Goal: Information Seeking & Learning: Learn about a topic

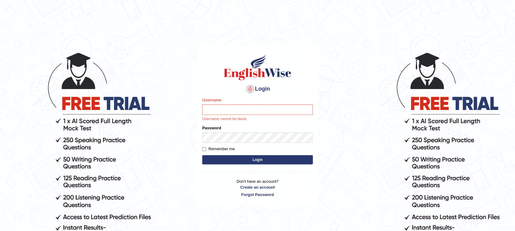
click at [216, 110] on input "Username" at bounding box center [257, 110] width 111 height 10
type input "Muhammadshahrukhamjad"
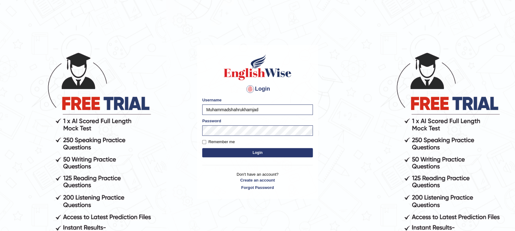
click at [246, 156] on button "Login" at bounding box center [257, 152] width 111 height 9
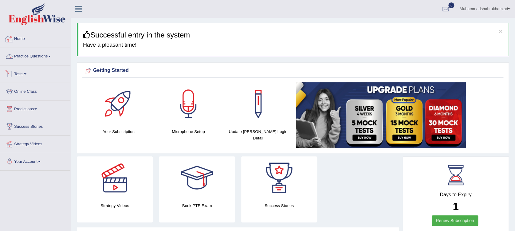
click at [25, 55] on link "Practice Questions" at bounding box center [35, 55] width 70 height 15
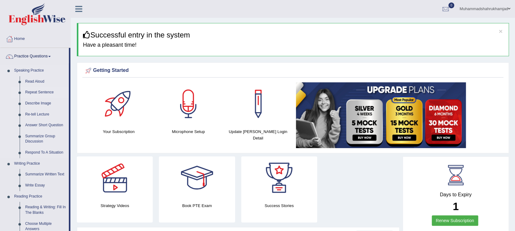
click at [42, 91] on link "Repeat Sentence" at bounding box center [45, 92] width 46 height 11
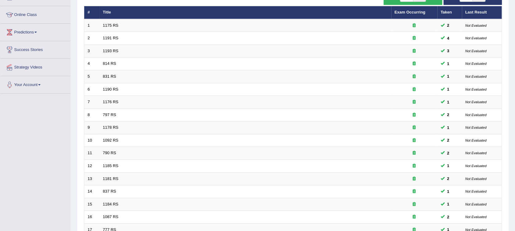
scroll to position [175, 0]
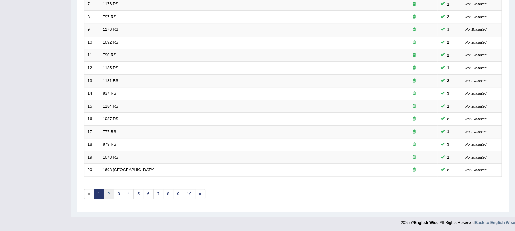
click at [109, 191] on link "2" at bounding box center [109, 194] width 10 height 10
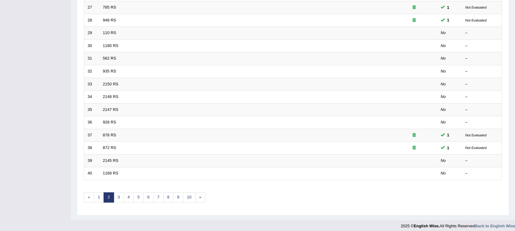
scroll to position [175, 0]
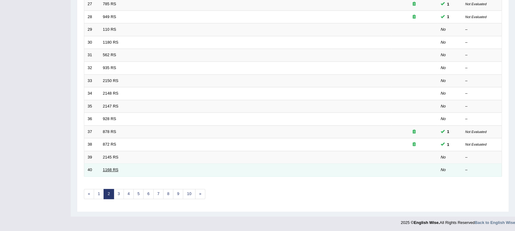
click at [109, 170] on link "1168 RS" at bounding box center [111, 170] width 16 height 5
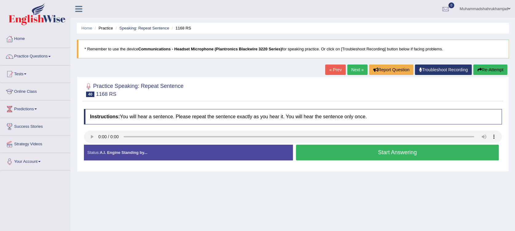
click at [333, 155] on button "Start Answering" at bounding box center [397, 153] width 203 height 16
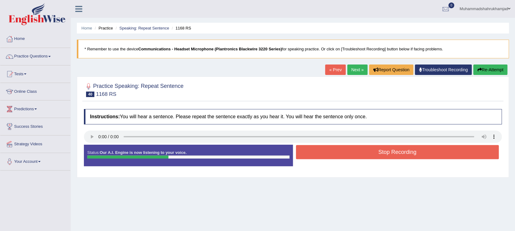
click at [333, 155] on button "Stop Recording" at bounding box center [397, 152] width 203 height 14
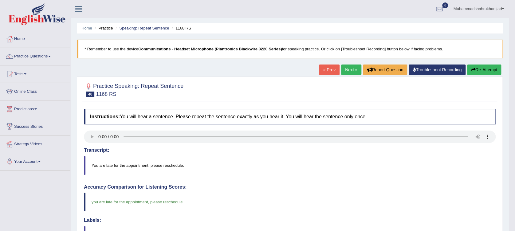
click at [345, 69] on link "Next »" at bounding box center [351, 70] width 20 height 10
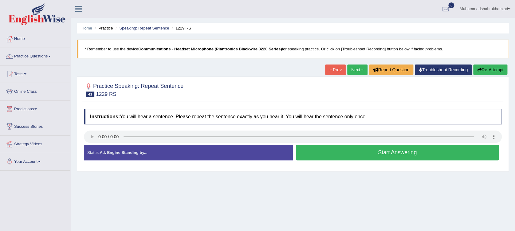
click at [325, 151] on button "Start Answering" at bounding box center [397, 153] width 203 height 16
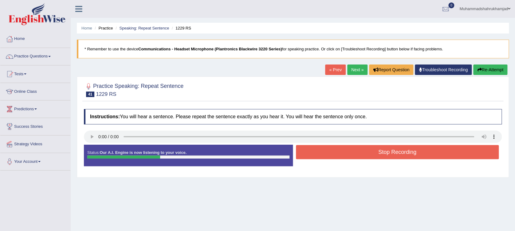
click at [325, 151] on button "Stop Recording" at bounding box center [397, 152] width 203 height 14
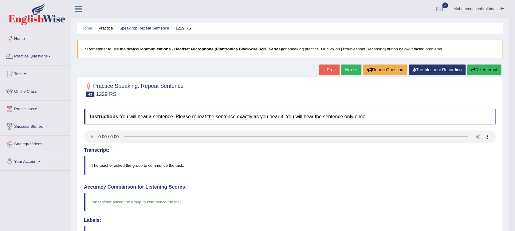
click at [345, 73] on link "Next »" at bounding box center [351, 70] width 20 height 10
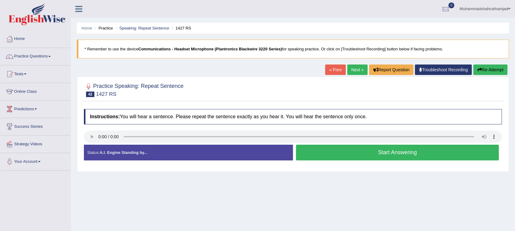
click at [328, 156] on button "Start Answering" at bounding box center [397, 153] width 203 height 16
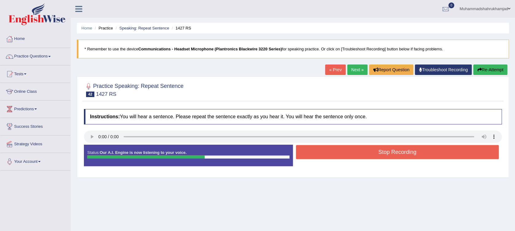
click at [395, 153] on button "Stop Recording" at bounding box center [397, 152] width 203 height 14
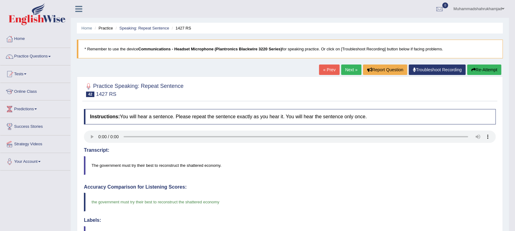
click at [346, 71] on link "Next »" at bounding box center [351, 70] width 20 height 10
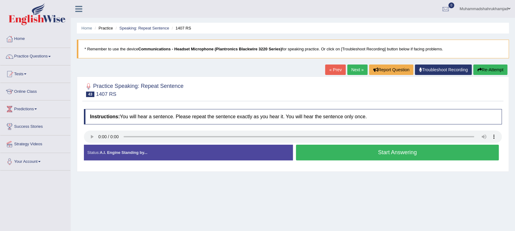
click at [315, 156] on button "Start Answering" at bounding box center [397, 153] width 203 height 16
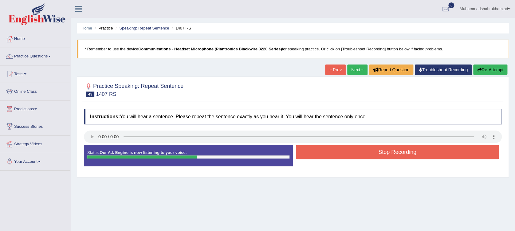
click at [315, 156] on button "Stop Recording" at bounding box center [397, 152] width 203 height 14
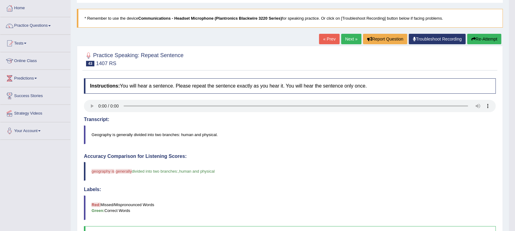
scroll to position [21, 0]
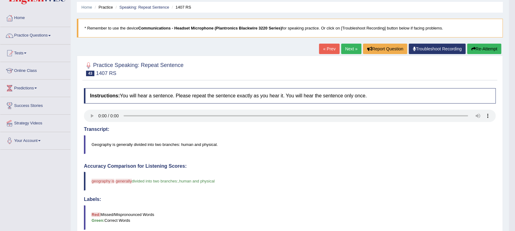
click at [475, 51] on button "Re-Attempt" at bounding box center [484, 49] width 34 height 10
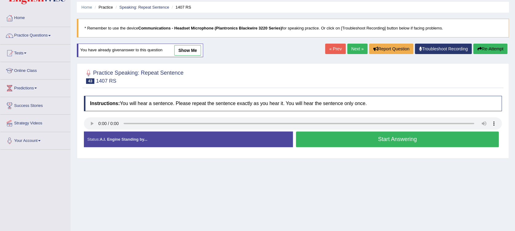
click at [337, 144] on button "Start Answering" at bounding box center [397, 140] width 203 height 16
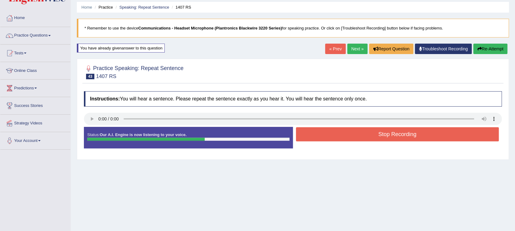
click at [340, 138] on button "Stop Recording" at bounding box center [397, 134] width 203 height 14
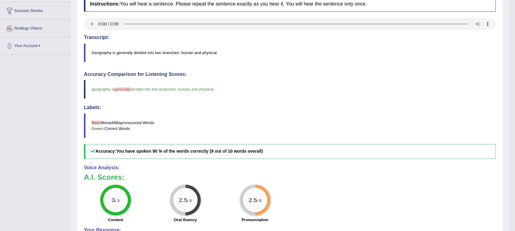
scroll to position [65, 0]
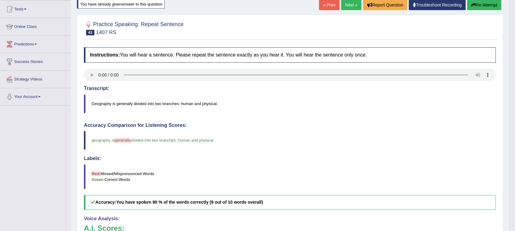
click at [474, 4] on icon "button" at bounding box center [473, 5] width 4 height 4
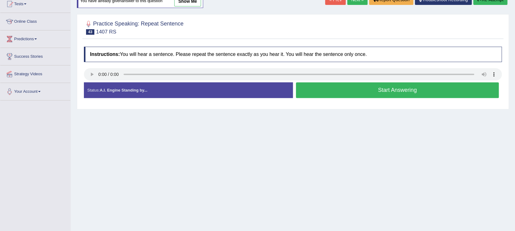
click at [367, 92] on button "Start Answering" at bounding box center [397, 90] width 203 height 16
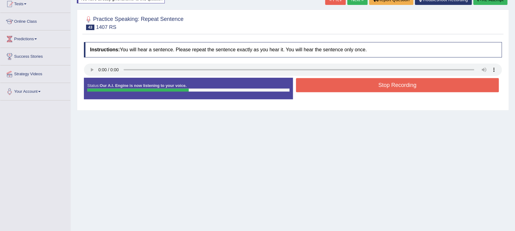
click at [369, 88] on button "Stop Recording" at bounding box center [397, 85] width 203 height 14
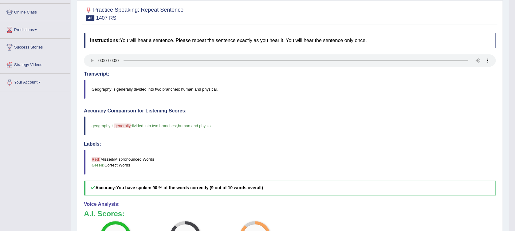
scroll to position [65, 0]
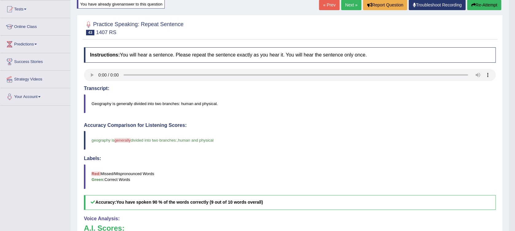
click at [346, 2] on link "Next »" at bounding box center [351, 5] width 20 height 10
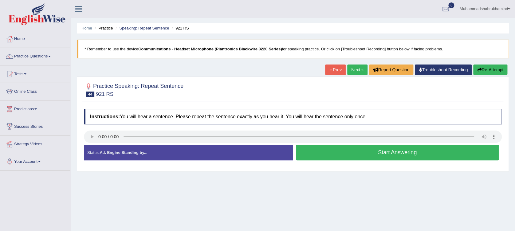
click at [311, 150] on button "Start Answering" at bounding box center [397, 153] width 203 height 16
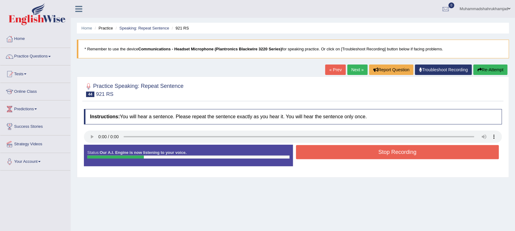
click at [311, 150] on button "Stop Recording" at bounding box center [397, 152] width 203 height 14
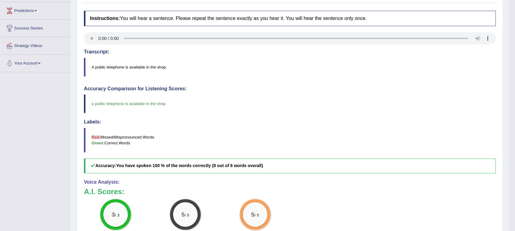
scroll to position [41, 0]
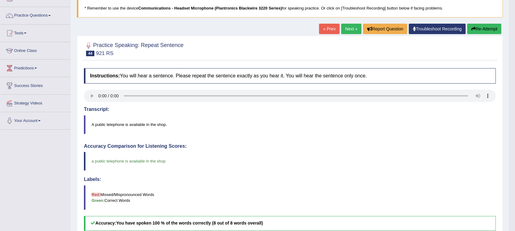
click at [351, 31] on link "Next »" at bounding box center [351, 29] width 20 height 10
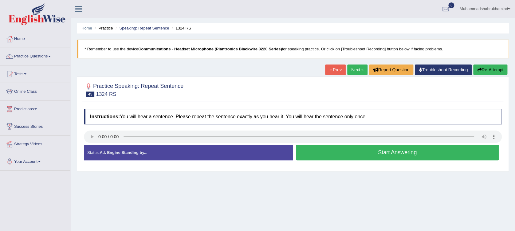
click at [374, 155] on button "Start Answering" at bounding box center [397, 153] width 203 height 16
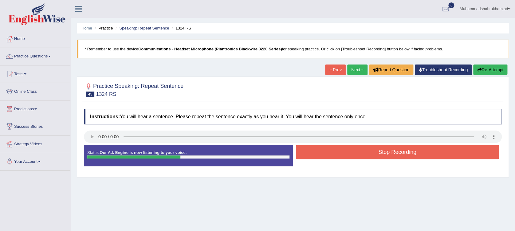
click at [374, 155] on button "Stop Recording" at bounding box center [397, 152] width 203 height 14
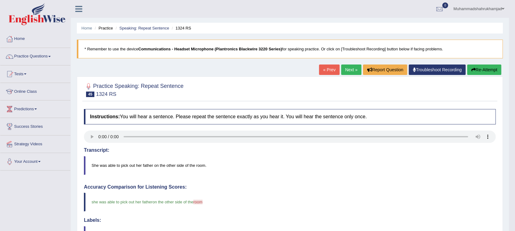
click at [352, 71] on link "Next »" at bounding box center [351, 70] width 20 height 10
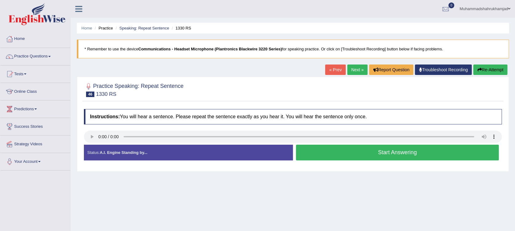
click at [401, 150] on button "Start Answering" at bounding box center [397, 153] width 203 height 16
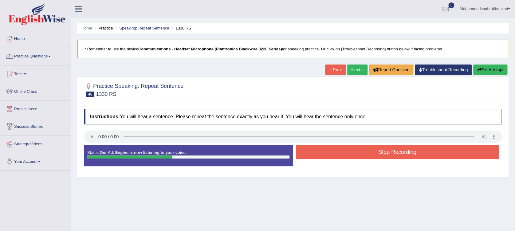
click at [401, 150] on button "Stop Recording" at bounding box center [397, 152] width 203 height 14
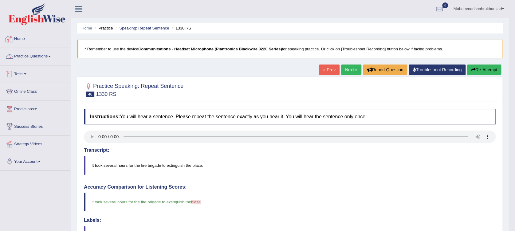
click at [48, 55] on link "Practice Questions" at bounding box center [35, 55] width 70 height 15
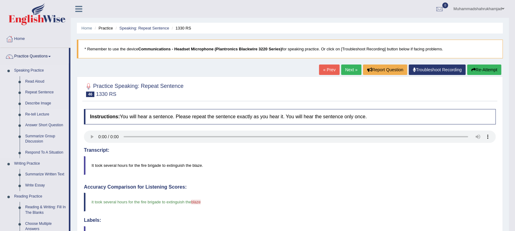
click at [42, 115] on link "Re-tell Lecture" at bounding box center [45, 114] width 46 height 11
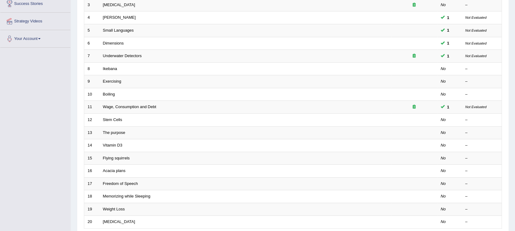
scroll to position [41, 0]
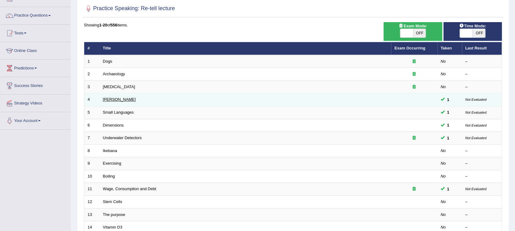
click at [111, 97] on link "Amory Lovins" at bounding box center [119, 99] width 33 height 5
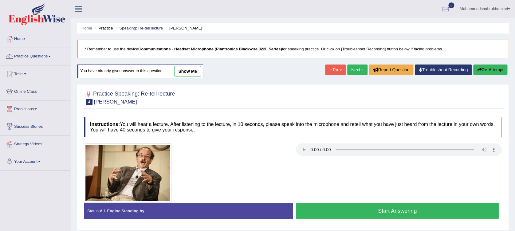
click at [193, 68] on link "show me" at bounding box center [187, 71] width 27 height 10
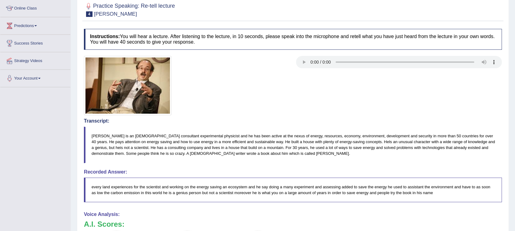
scroll to position [82, 0]
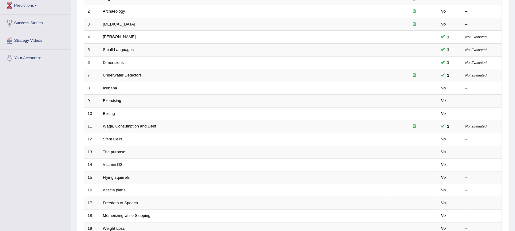
scroll to position [175, 0]
